Goal: Information Seeking & Learning: Check status

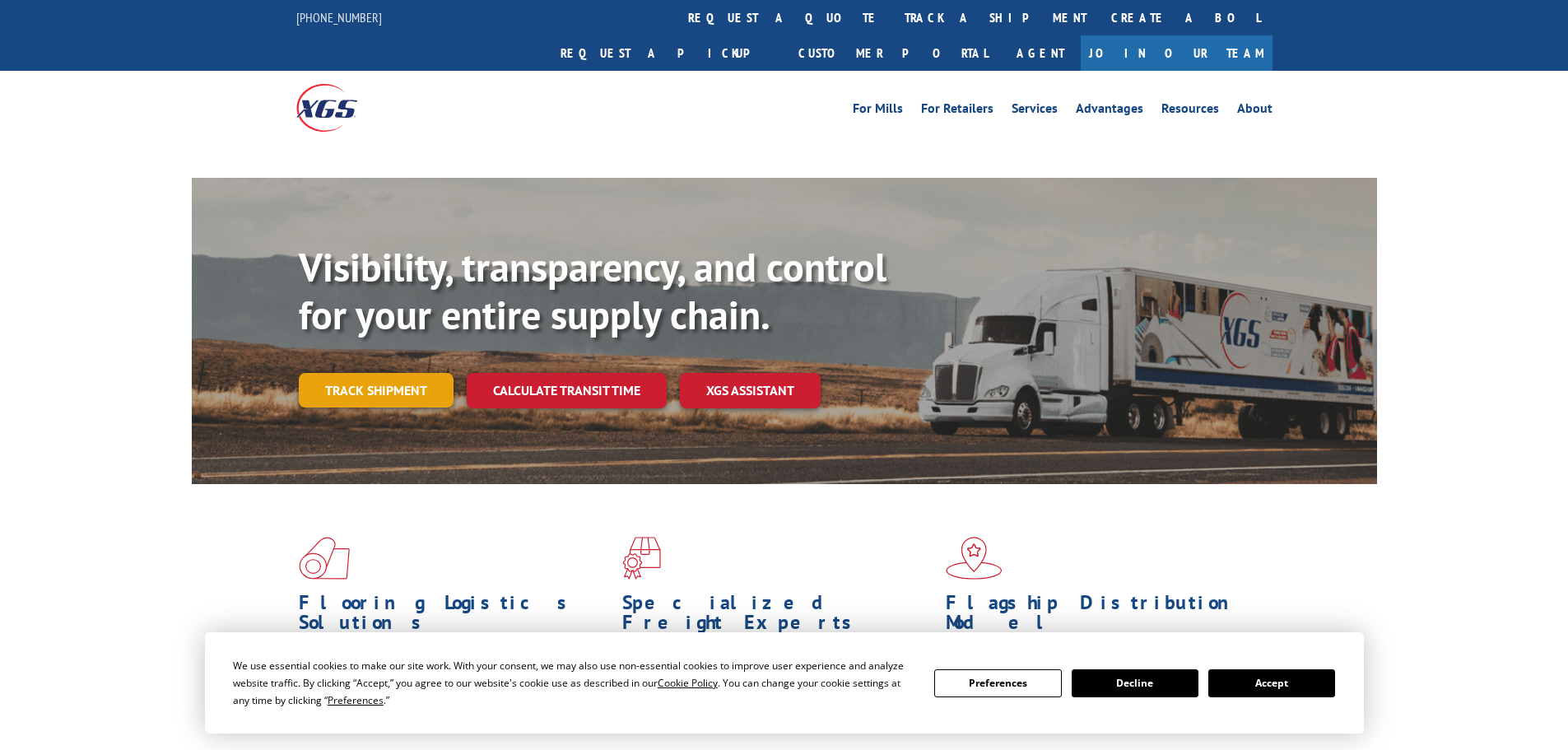
click at [363, 374] on link "Track shipment" at bounding box center [376, 391] width 155 height 34
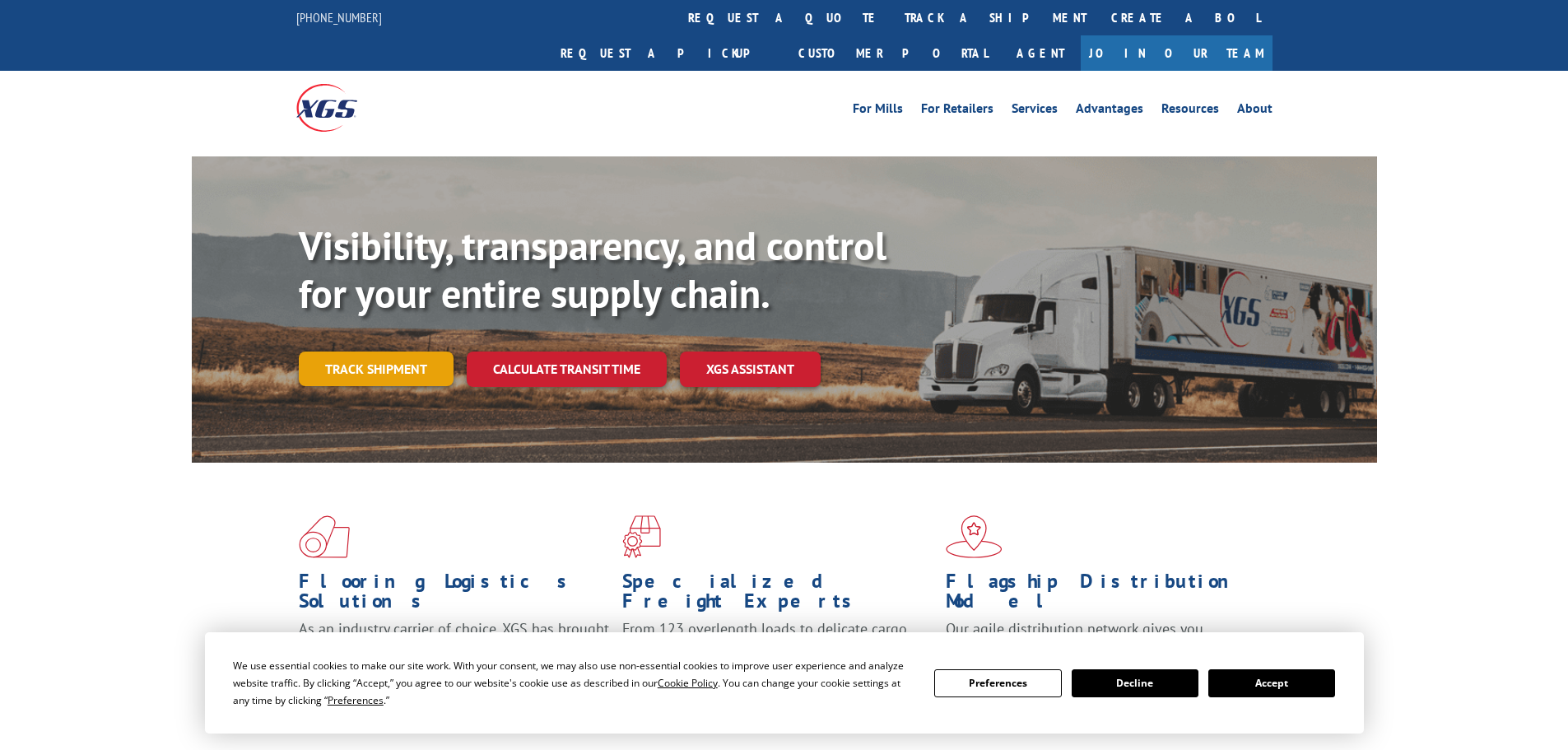
click at [367, 352] on link "Track shipment" at bounding box center [376, 369] width 155 height 34
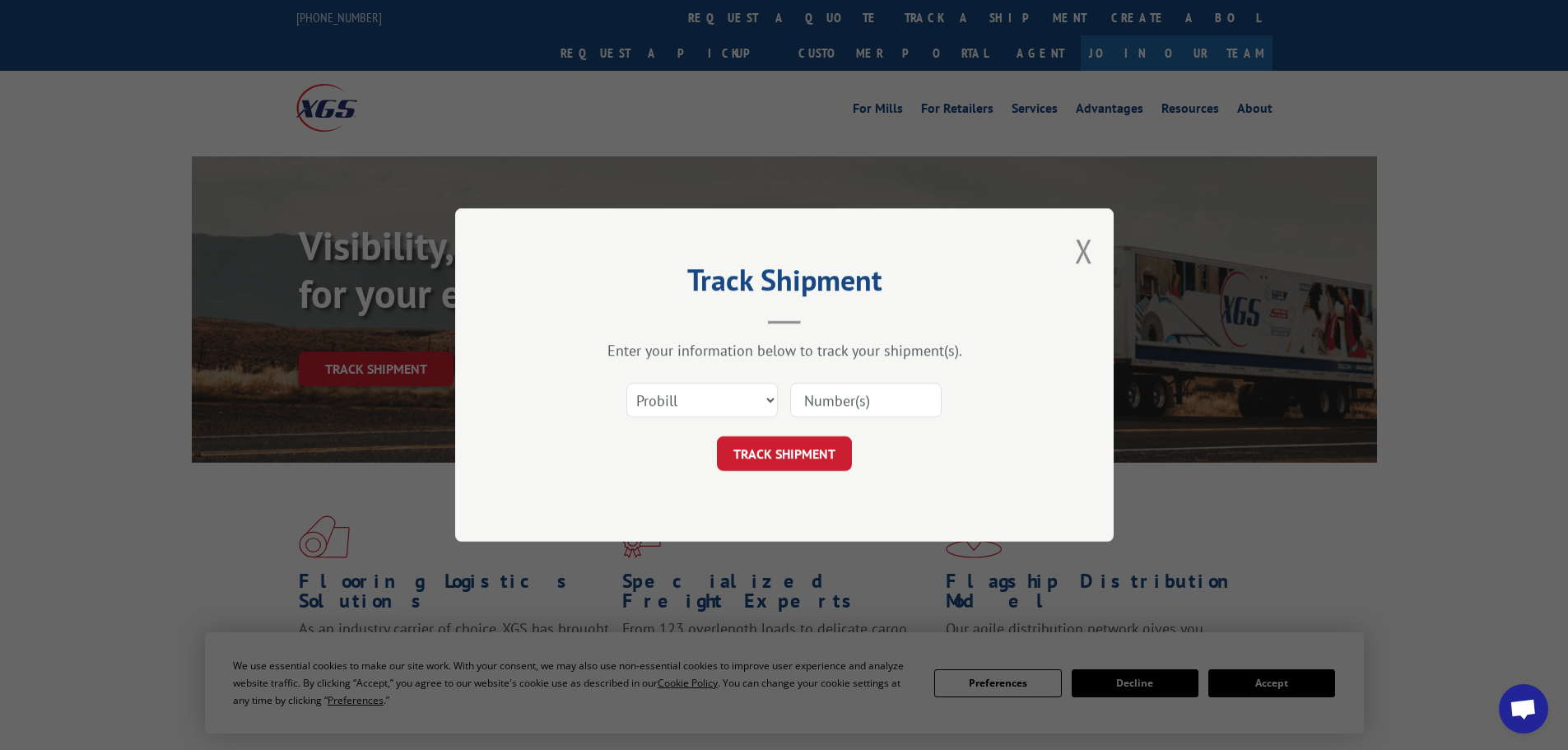
paste input "17471423"
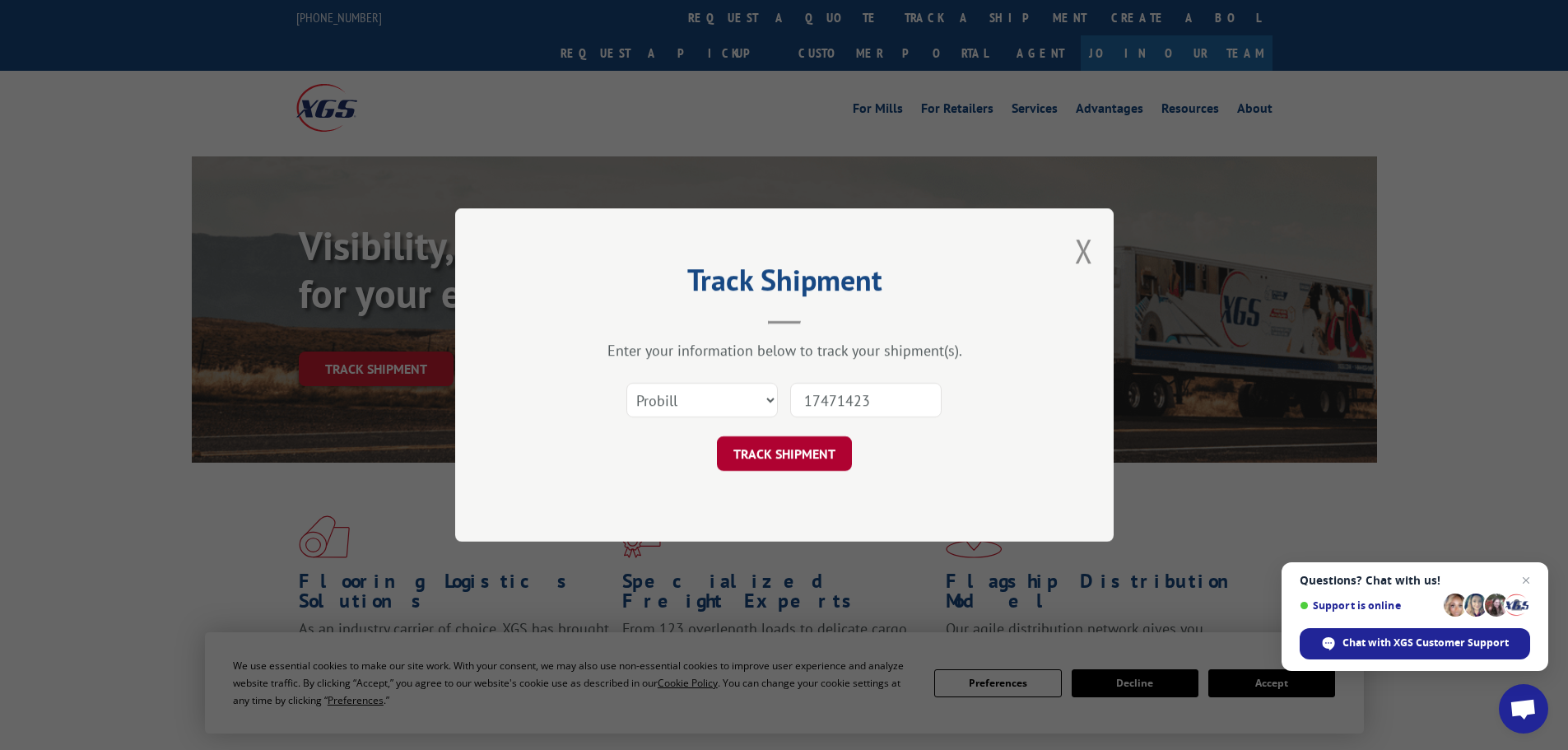
type input "17471423"
click at [773, 451] on button "TRACK SHIPMENT" at bounding box center [784, 454] width 135 height 34
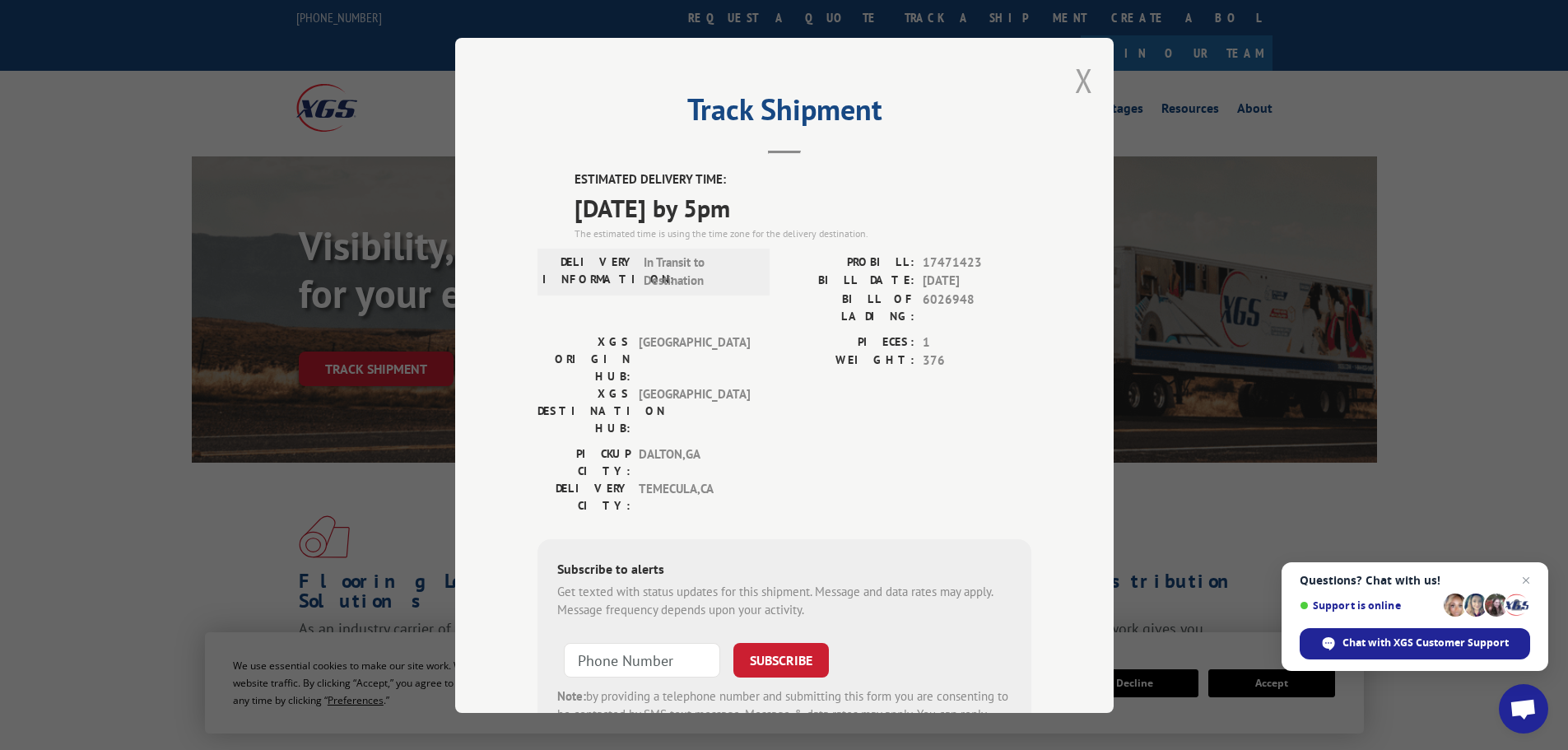
click at [1075, 75] on button "Close modal" at bounding box center [1084, 80] width 18 height 44
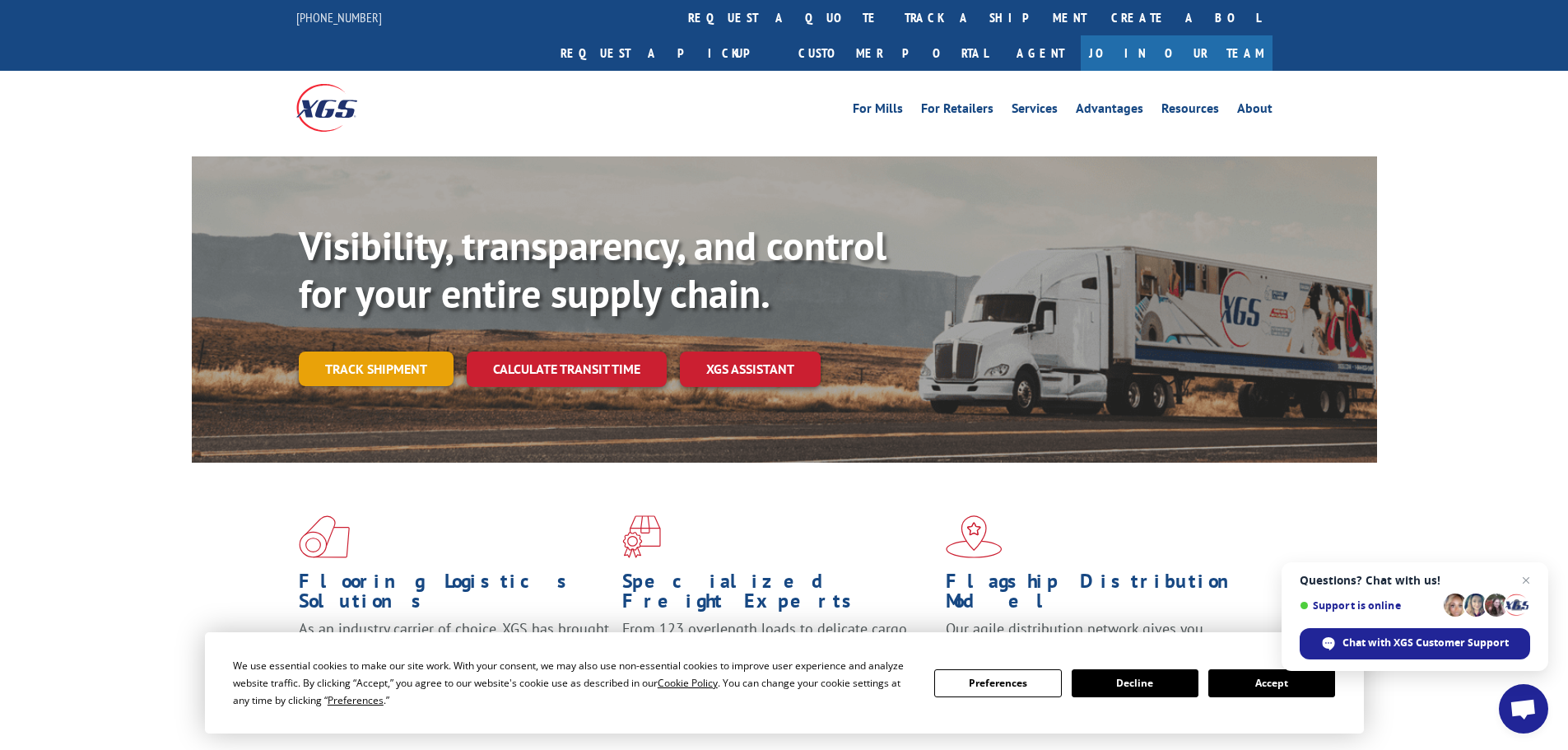
click at [383, 352] on link "Track shipment" at bounding box center [376, 369] width 155 height 34
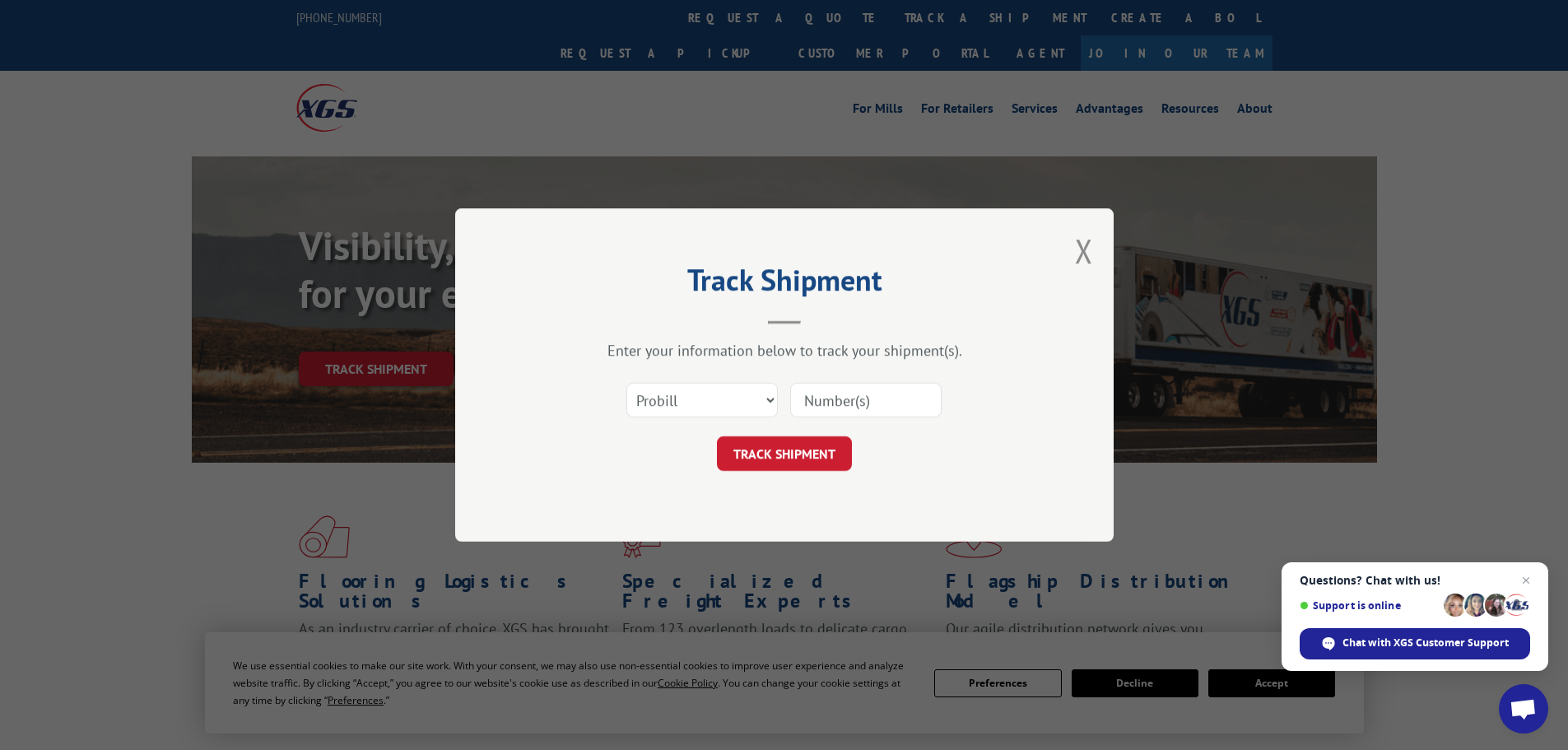
paste input "17471423"
type input "17471423"
click at [797, 457] on button "TRACK SHIPMENT" at bounding box center [784, 454] width 135 height 34
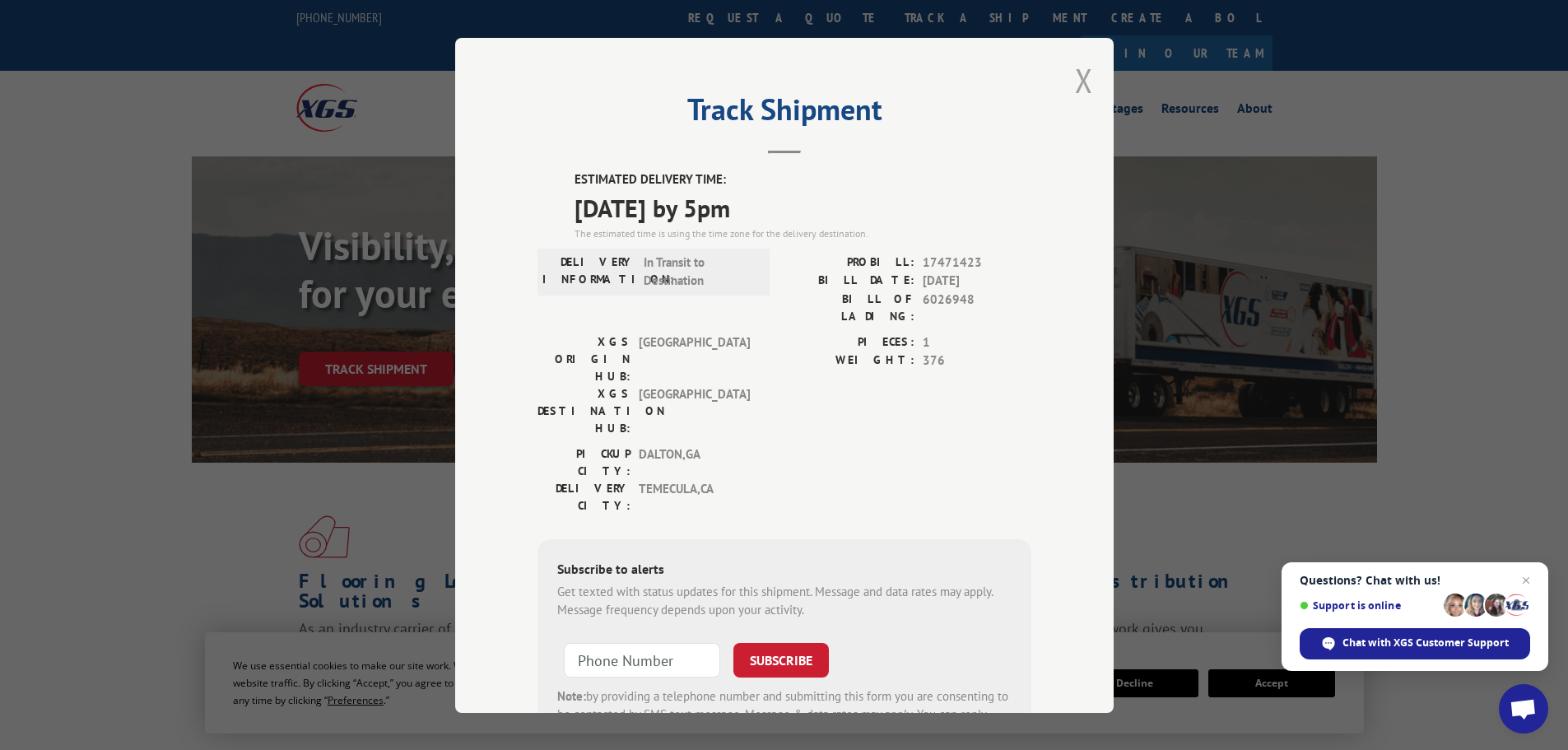
click at [1075, 80] on button "Close modal" at bounding box center [1084, 80] width 18 height 44
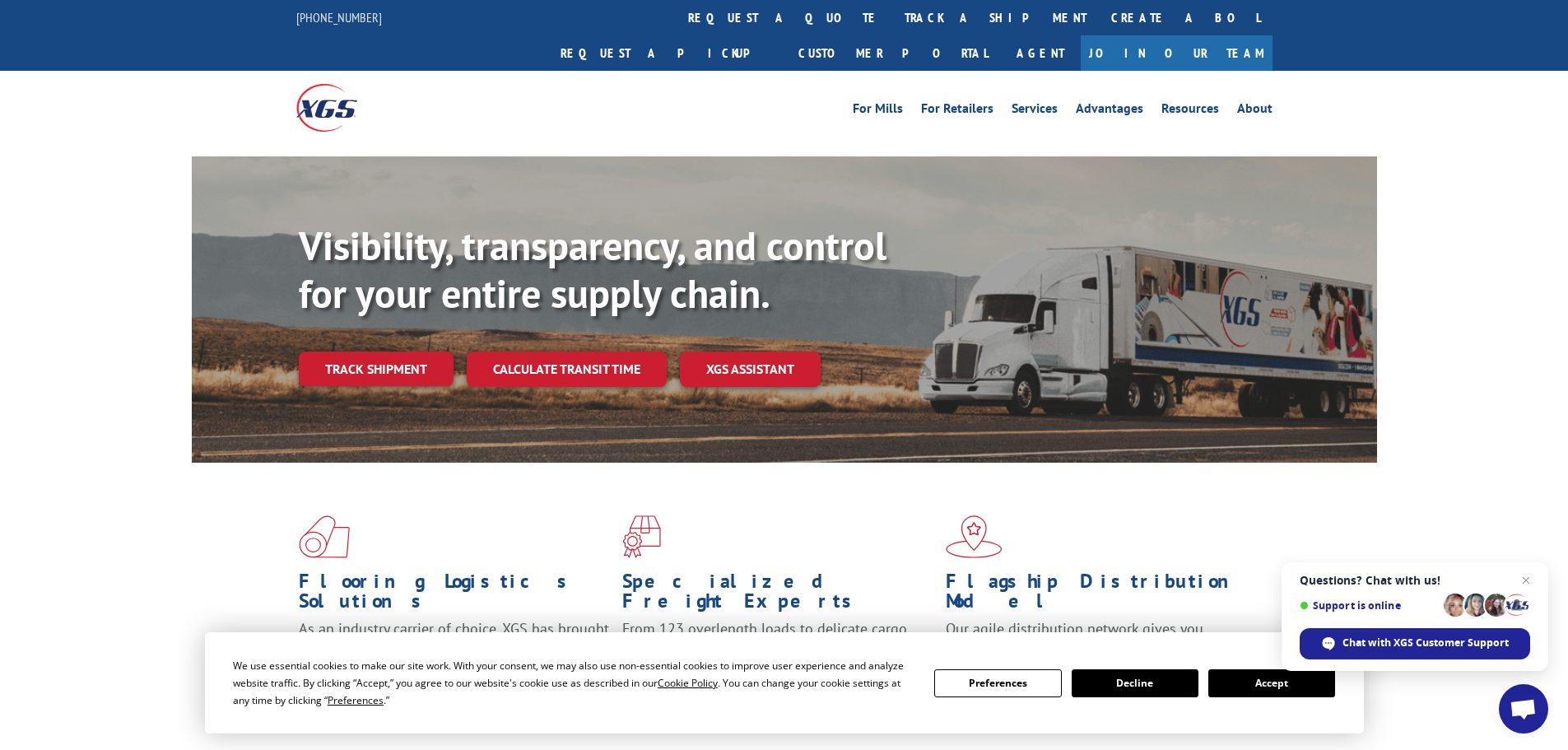
click at [385, 352] on link "Track shipment" at bounding box center [376, 369] width 155 height 34
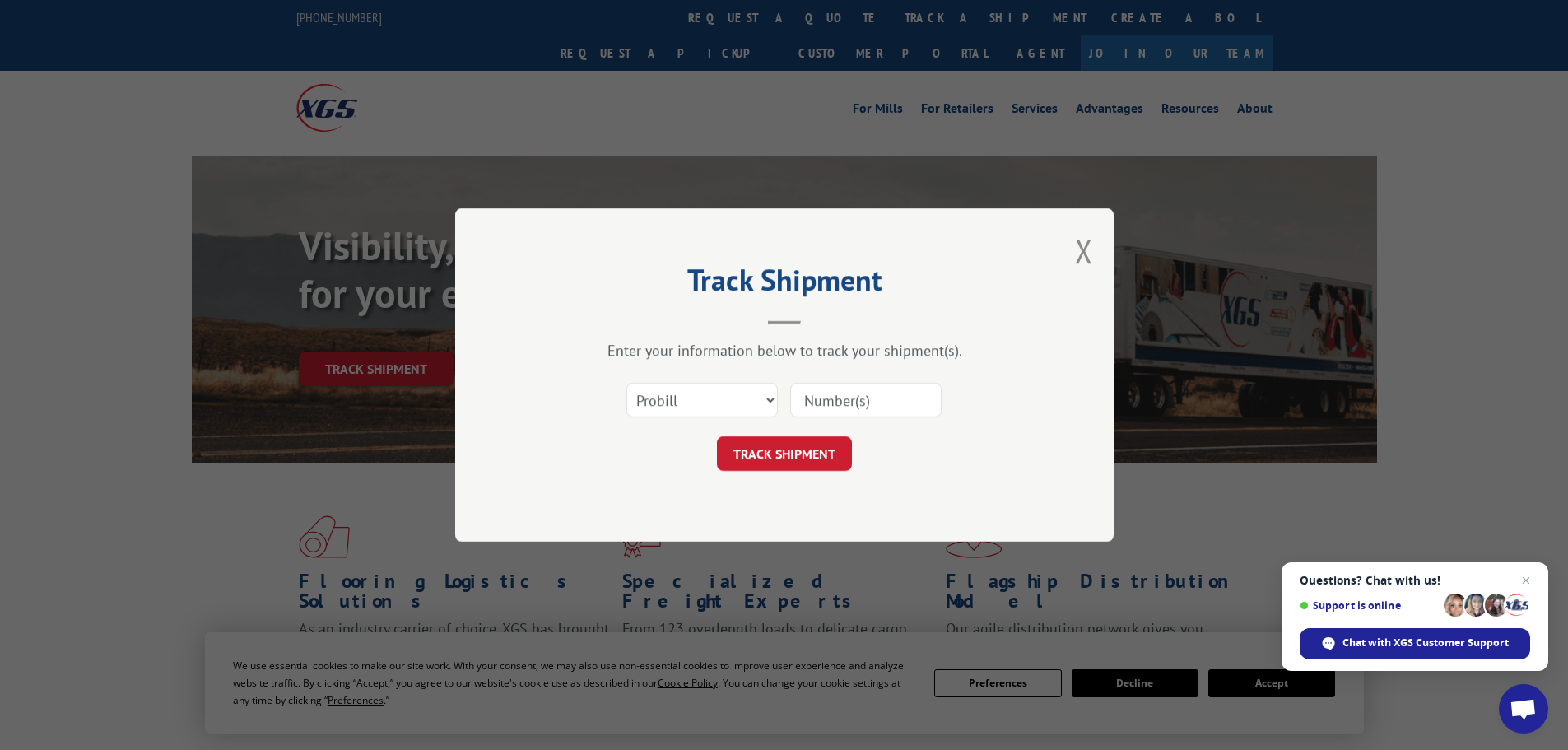
click at [825, 403] on input at bounding box center [866, 400] width 152 height 34
paste input "17229628"
type input "17229628"
click at [757, 449] on button "TRACK SHIPMENT" at bounding box center [784, 454] width 135 height 34
